Goal: Task Accomplishment & Management: Manage account settings

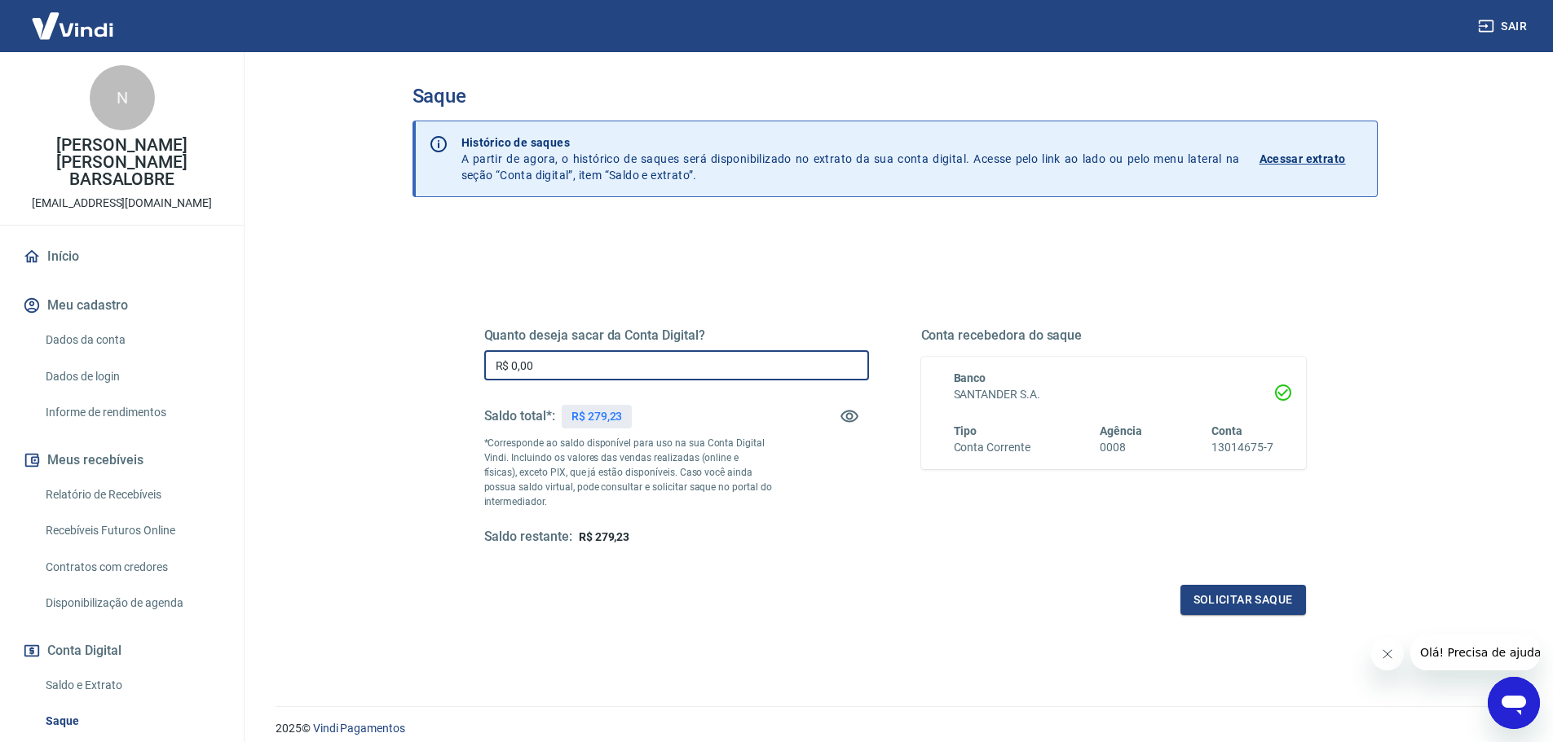
click at [597, 371] on input "R$ 0,00" at bounding box center [676, 365] width 385 height 30
drag, startPoint x: 844, startPoint y: 414, endPoint x: 827, endPoint y: 408, distance: 17.6
click at [844, 415] on icon "button" at bounding box center [849, 417] width 20 height 20
click at [731, 371] on input "R$ 0,00" at bounding box center [676, 365] width 385 height 30
type input "R$ 0,00"
